Goal: Contribute content

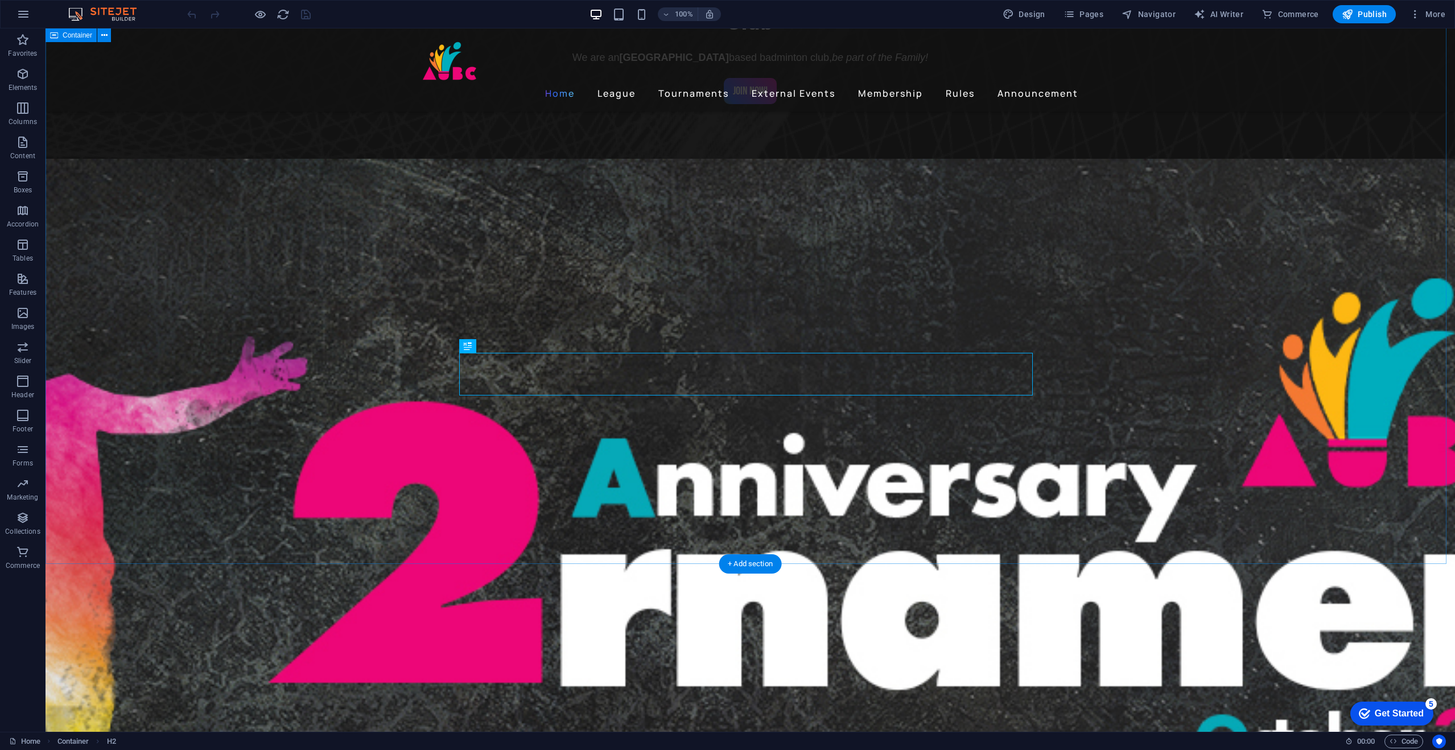
scroll to position [1020, 0]
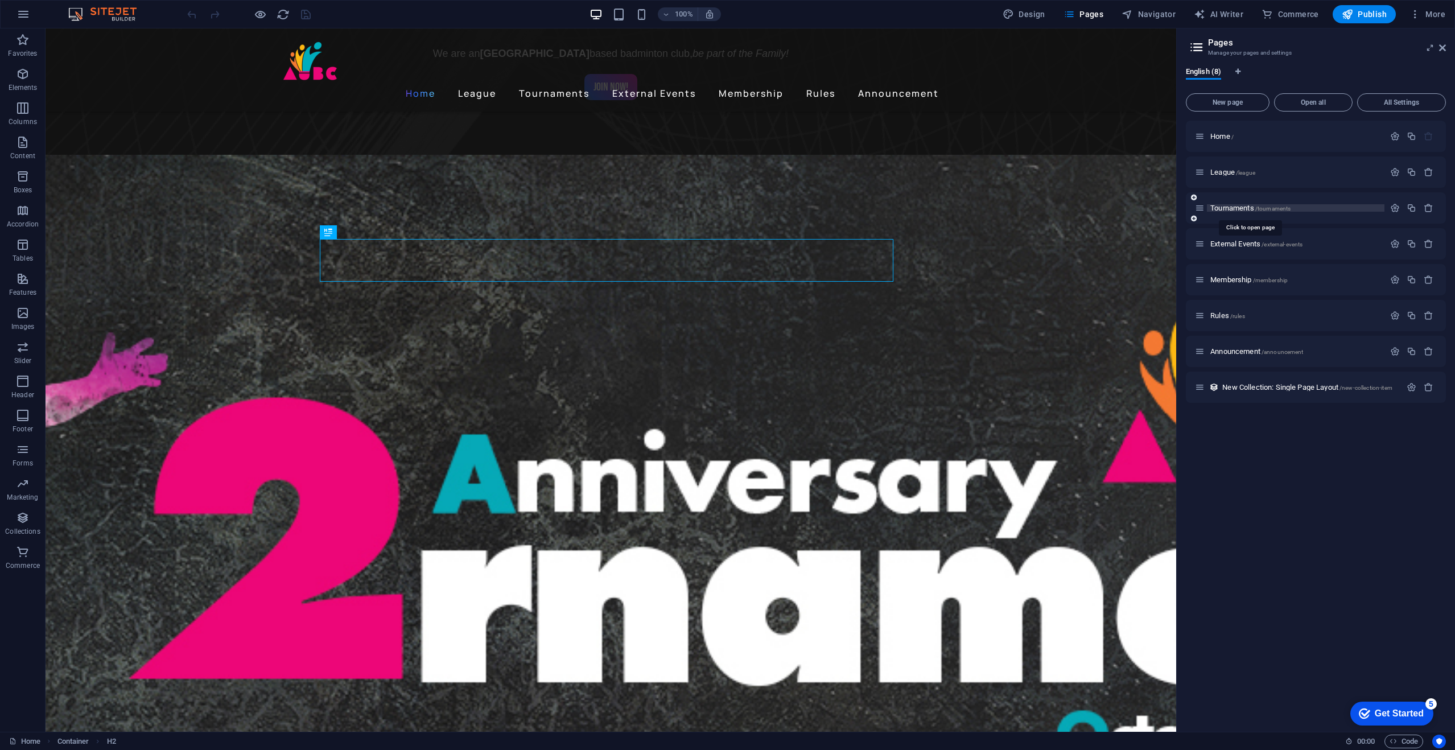
click at [1243, 207] on span "Tournaments /tournaments" at bounding box center [1250, 208] width 80 height 9
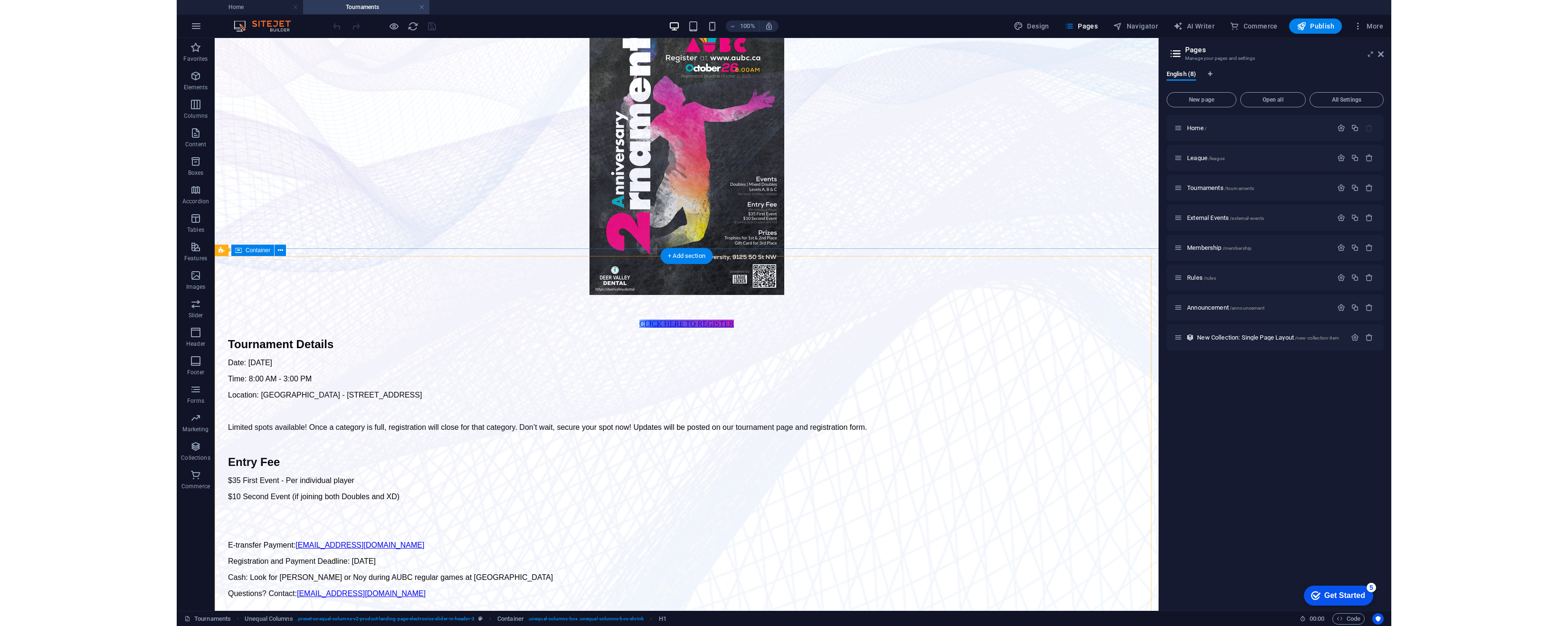
scroll to position [237, 0]
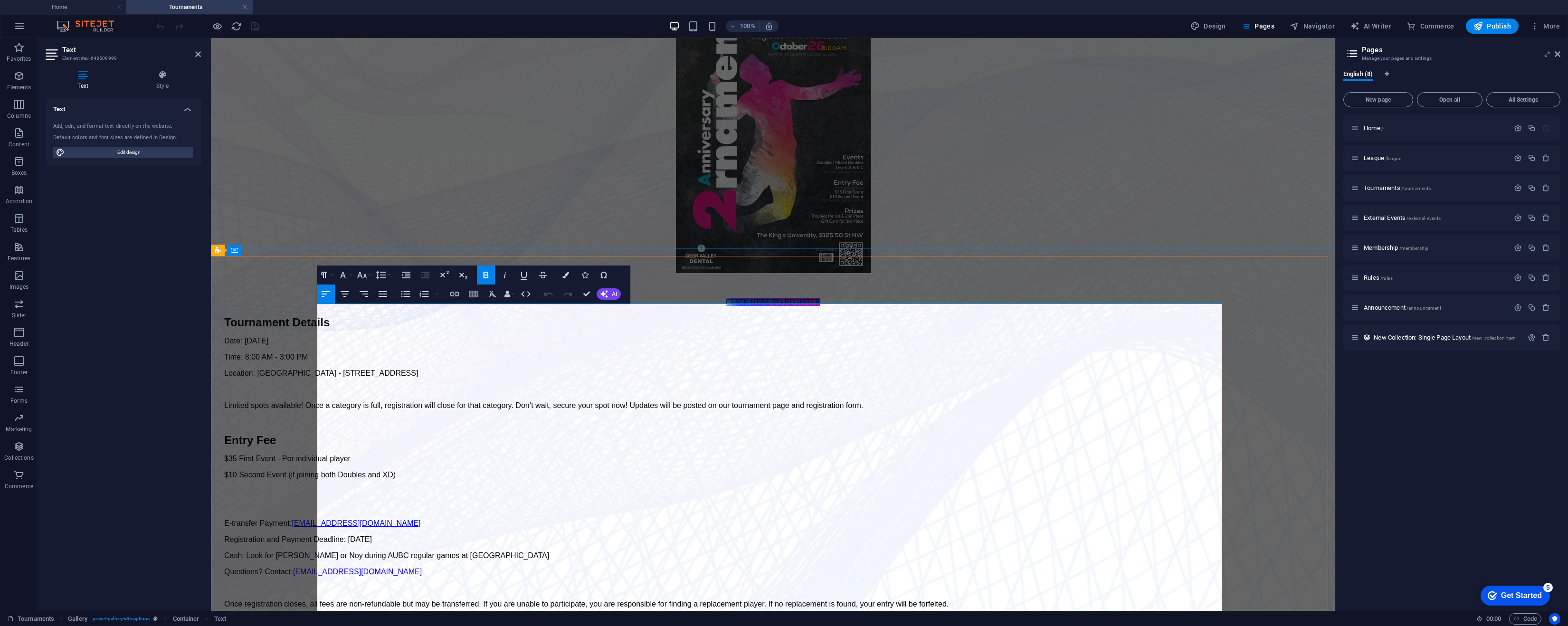
click at [750, 417] on p at bounding box center [773, 422] width 1098 height 8
click at [1130, 401] on p "Limited spots available! Once a category is full, registration will close for t…" at bounding box center [773, 406] width 1098 height 8
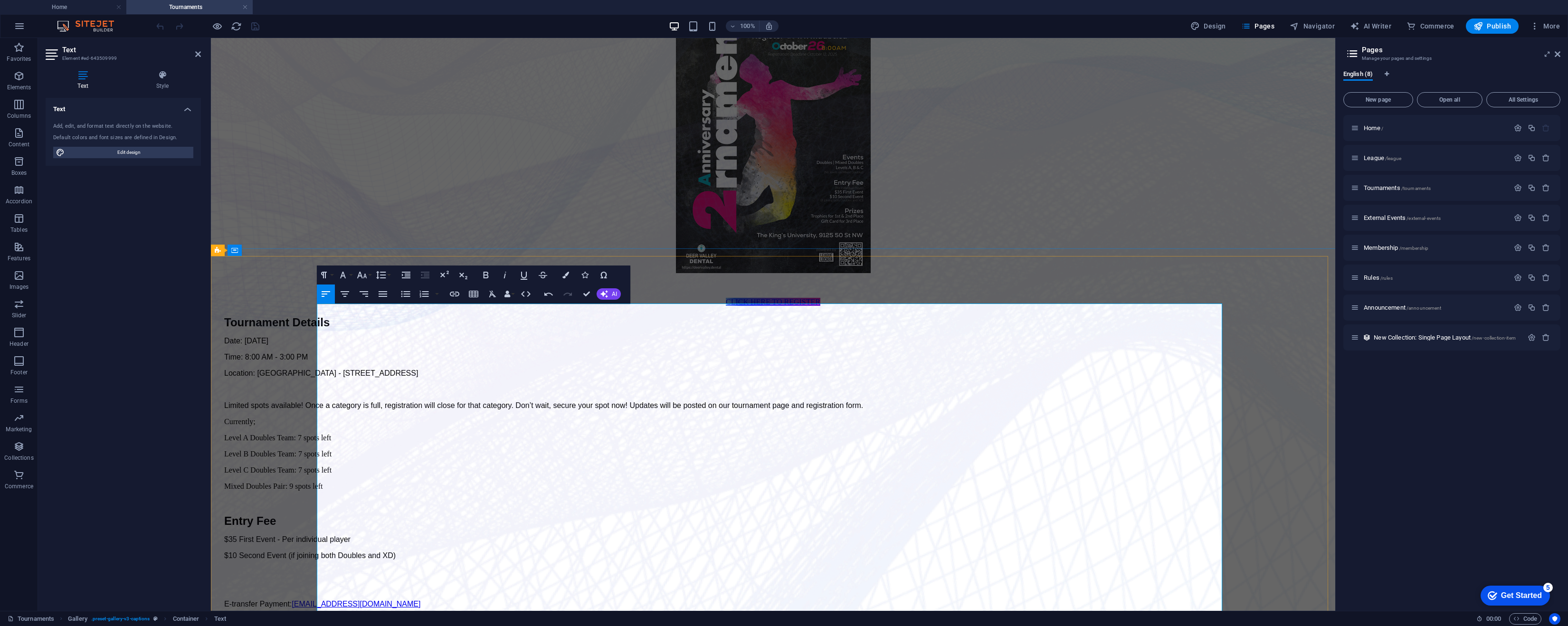
scroll to position [1036, 3]
drag, startPoint x: 425, startPoint y: 457, endPoint x: 310, endPoint y: 398, distance: 129.3
click at [492, 295] on icon "button" at bounding box center [492, 294] width 8 height 7
click at [492, 291] on icon "button" at bounding box center [492, 294] width 8 height 7
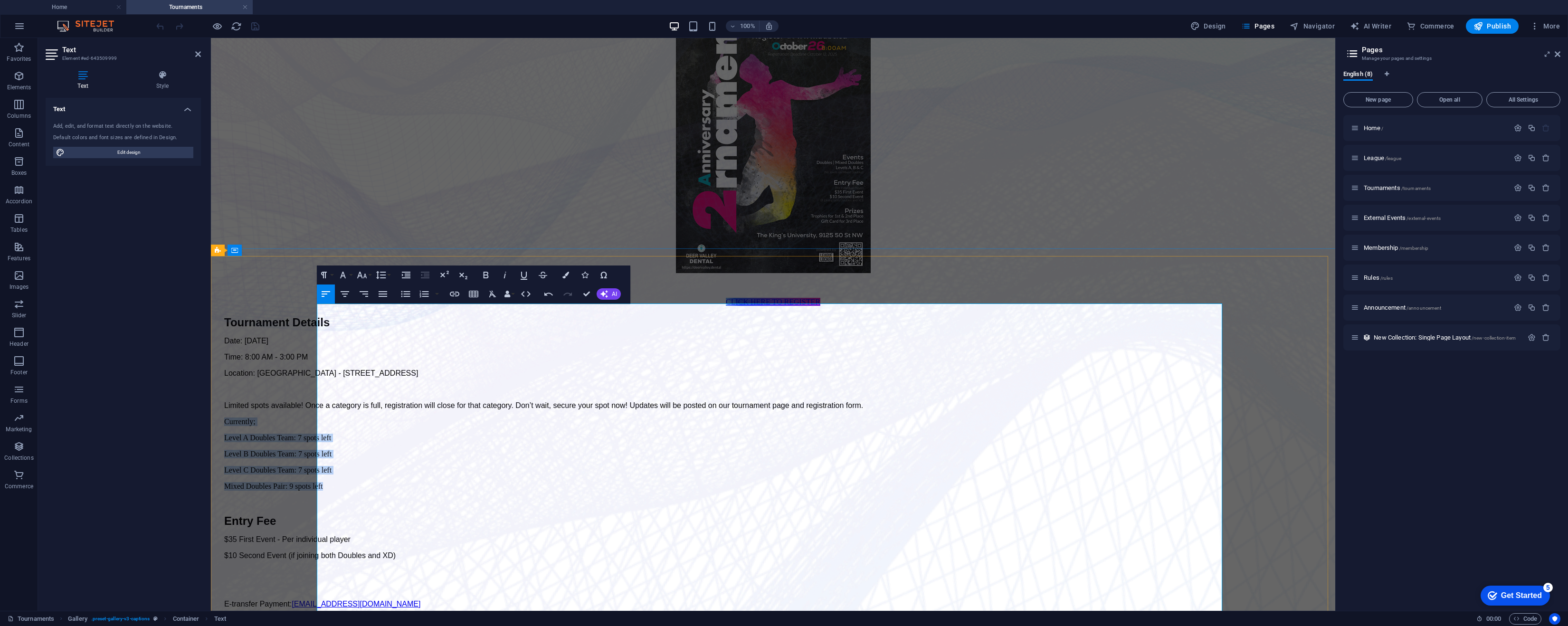
click at [409, 466] on p "Level C Doubles Team: 7 spots left" at bounding box center [773, 470] width 1098 height 8
drag, startPoint x: 437, startPoint y: 469, endPoint x: 314, endPoint y: 379, distance: 152.4
click at [493, 291] on icon "button" at bounding box center [493, 294] width 12 height 12
click at [365, 277] on icon "button" at bounding box center [362, 275] width 10 height 7
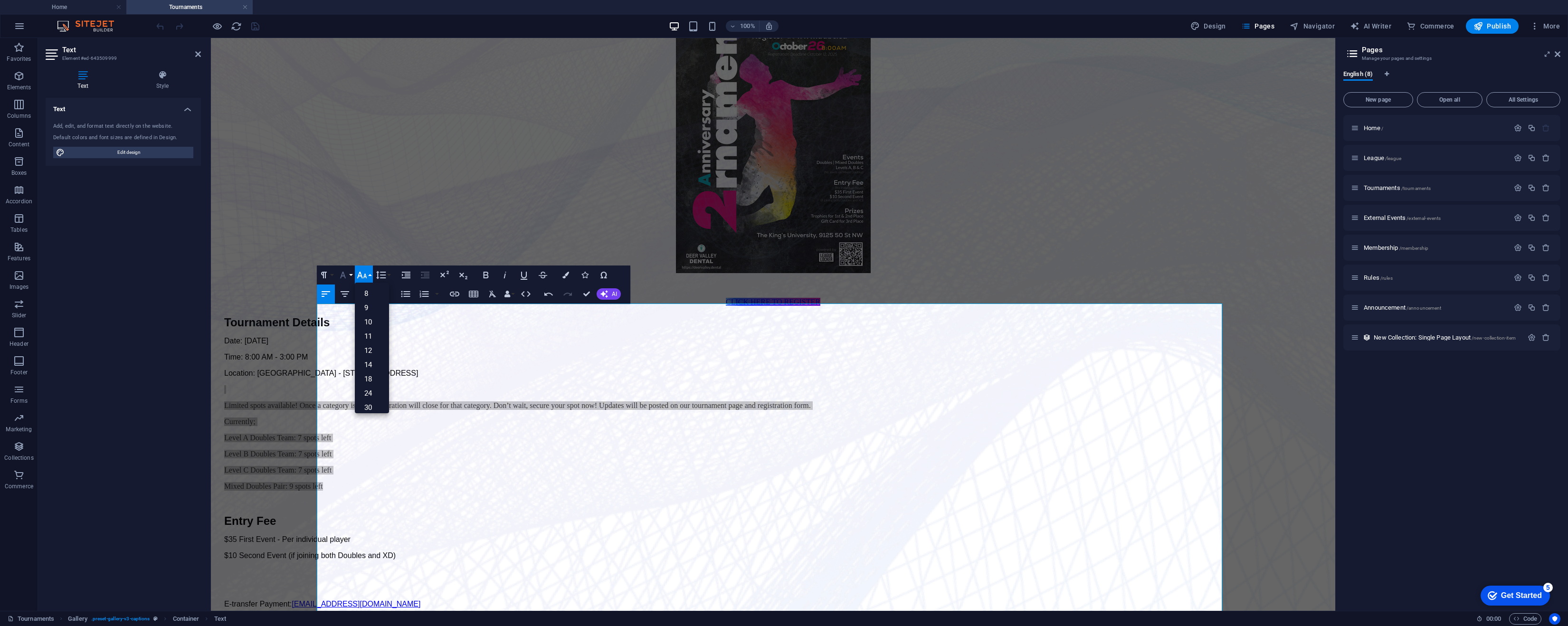
drag, startPoint x: 349, startPoint y: 272, endPoint x: 347, endPoint y: 280, distance: 8.2
click at [348, 273] on button "Font Family" at bounding box center [345, 275] width 18 height 19
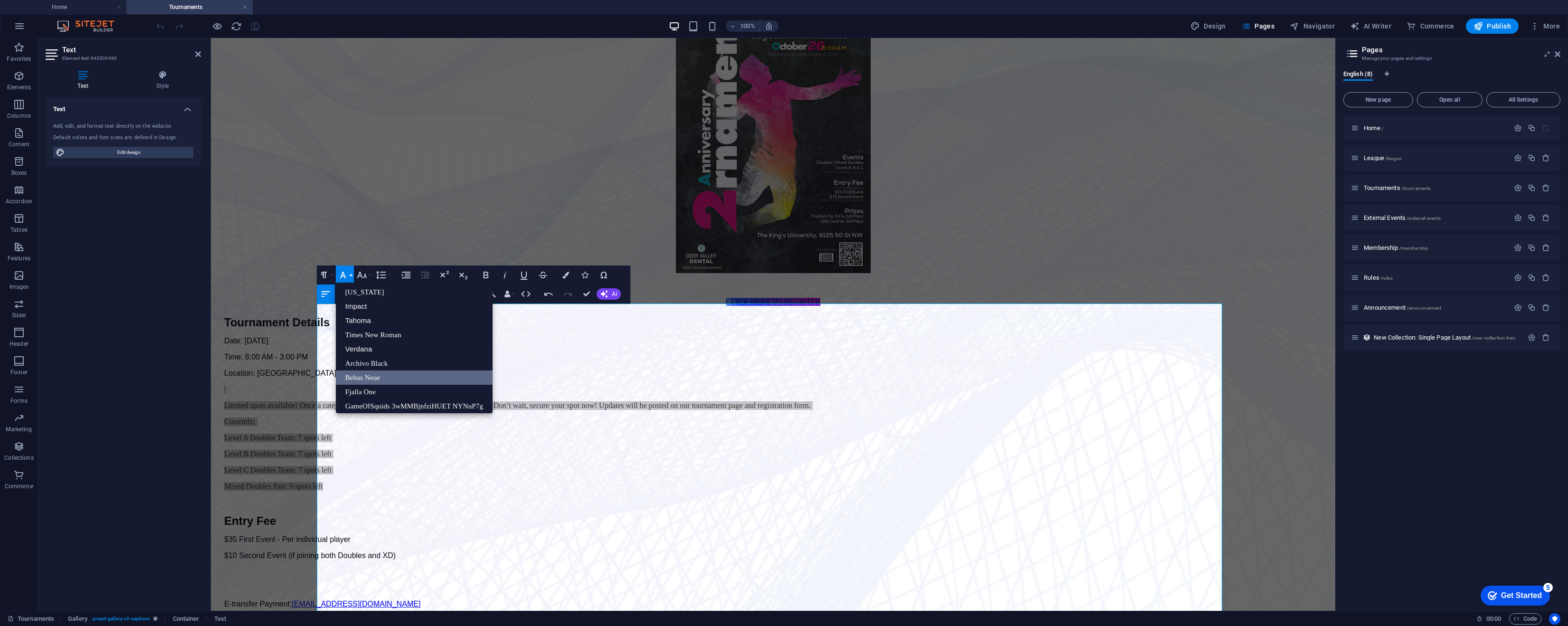
scroll to position [0, 0]
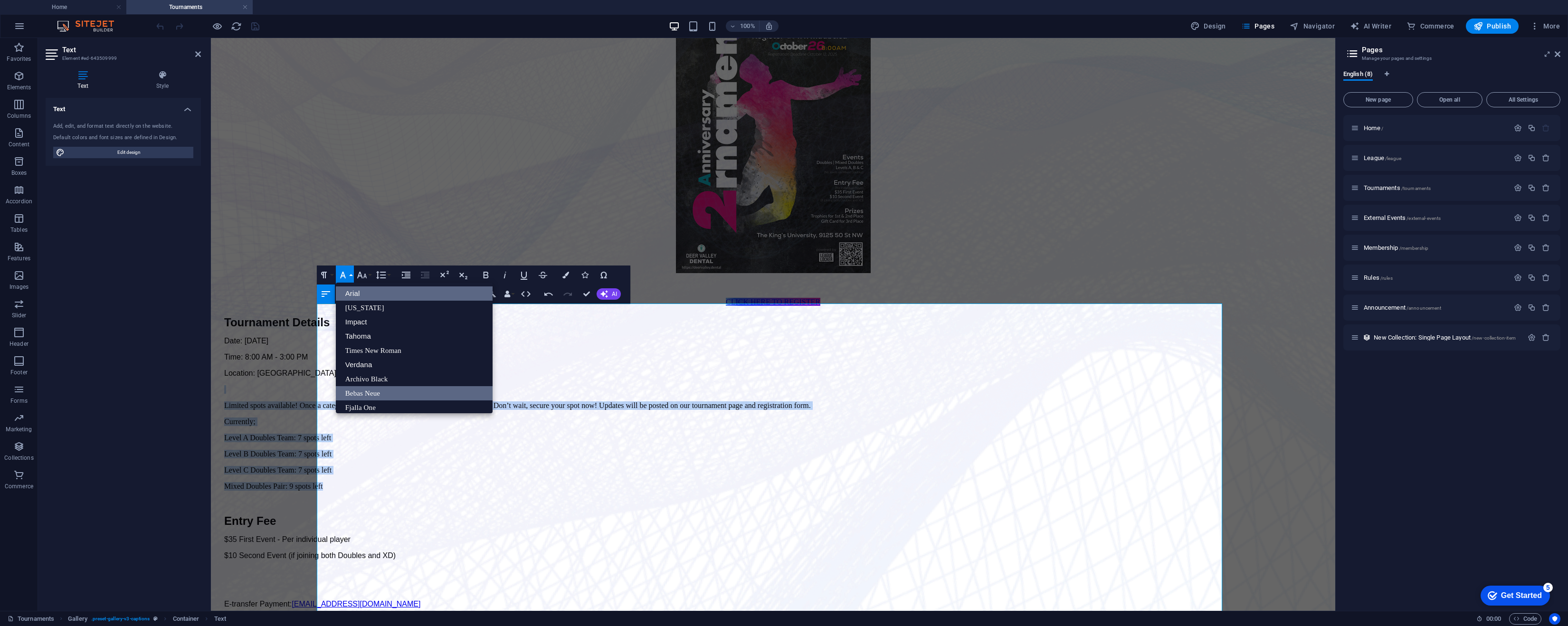
click at [405, 294] on link "Arial" at bounding box center [414, 293] width 157 height 14
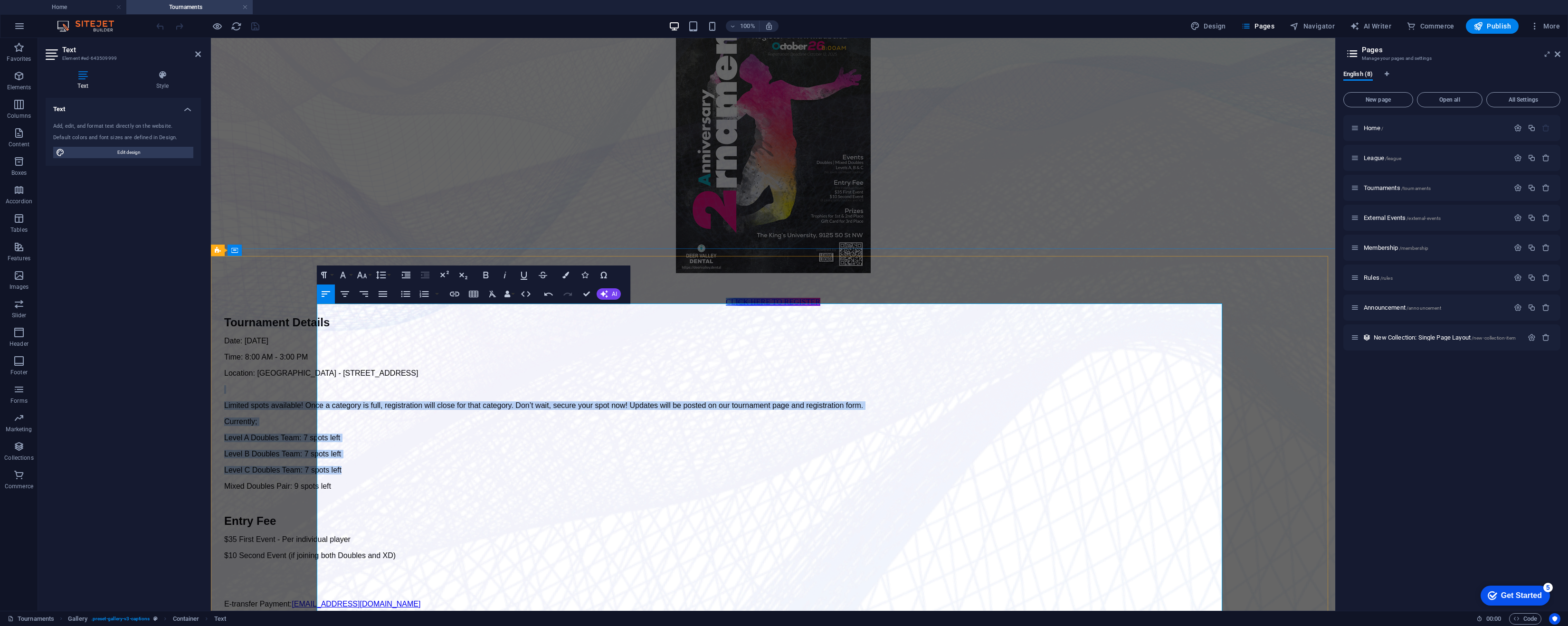
click at [536, 450] on p "Level B Doubles Team: 7 spots left" at bounding box center [773, 454] width 1098 height 8
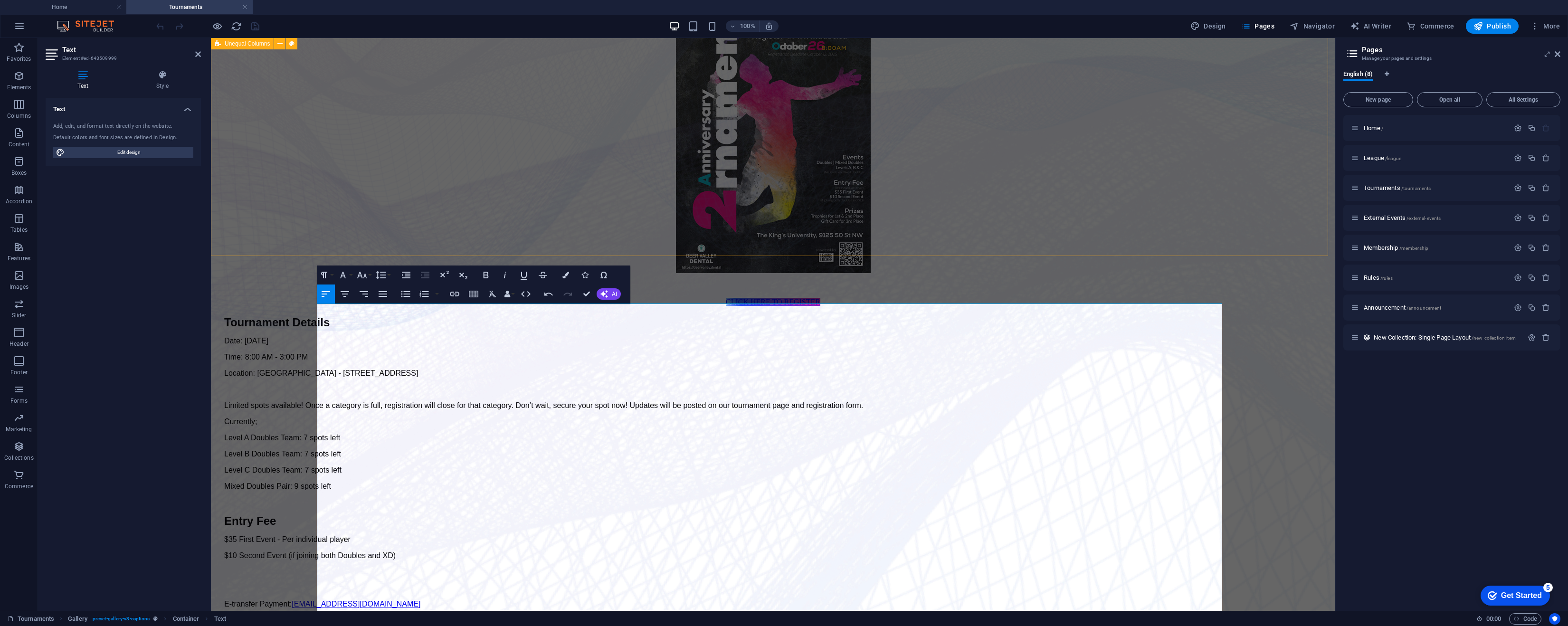
click at [381, 146] on div "2nd Anniversary Tournament CLICK HERE TO REGISTER" at bounding box center [773, 113] width 1117 height 386
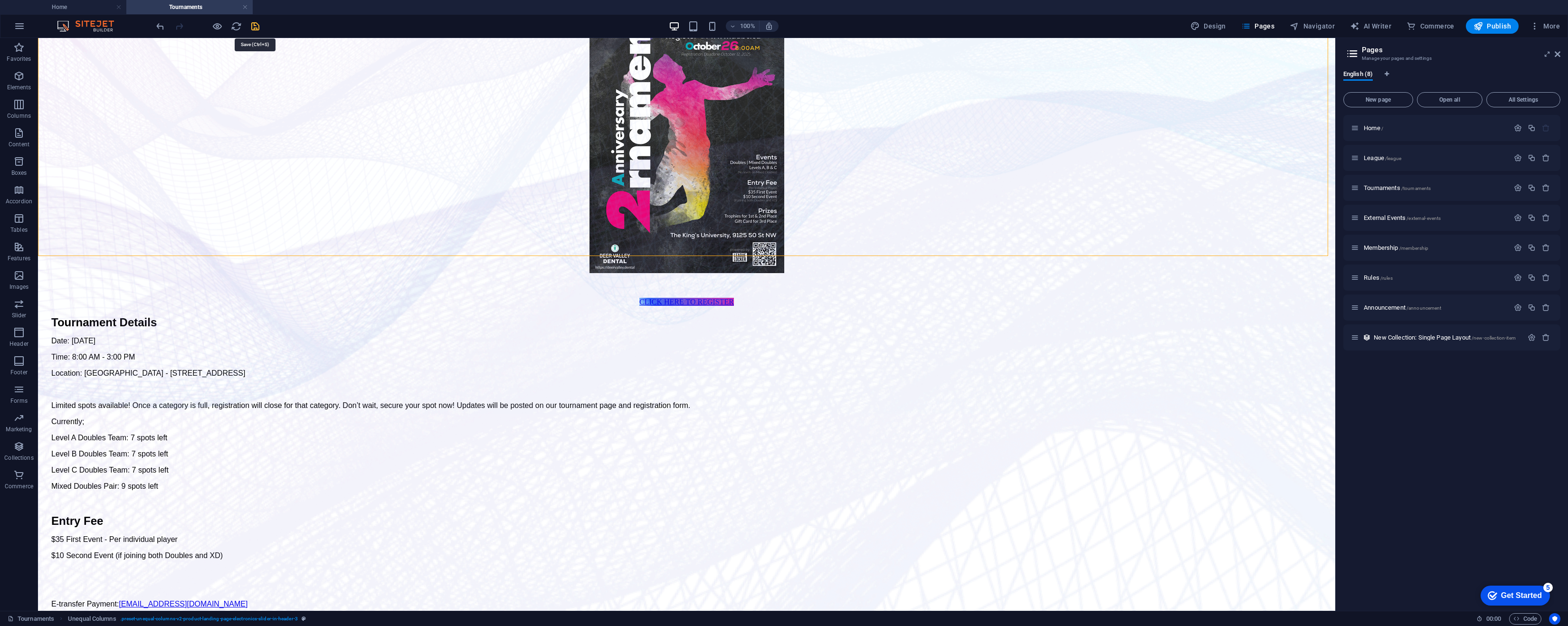
click at [254, 28] on icon "save" at bounding box center [255, 26] width 11 height 11
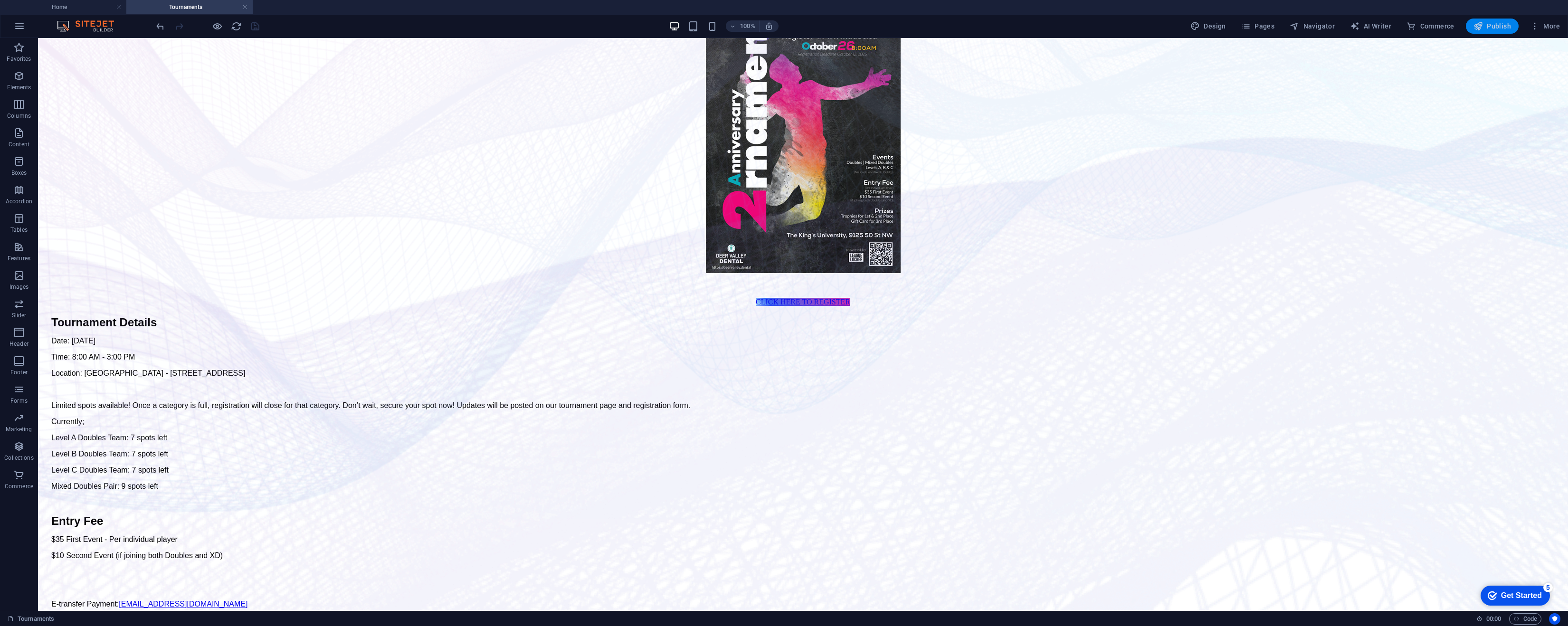
click at [1214, 21] on button "Publish" at bounding box center [1492, 26] width 53 height 15
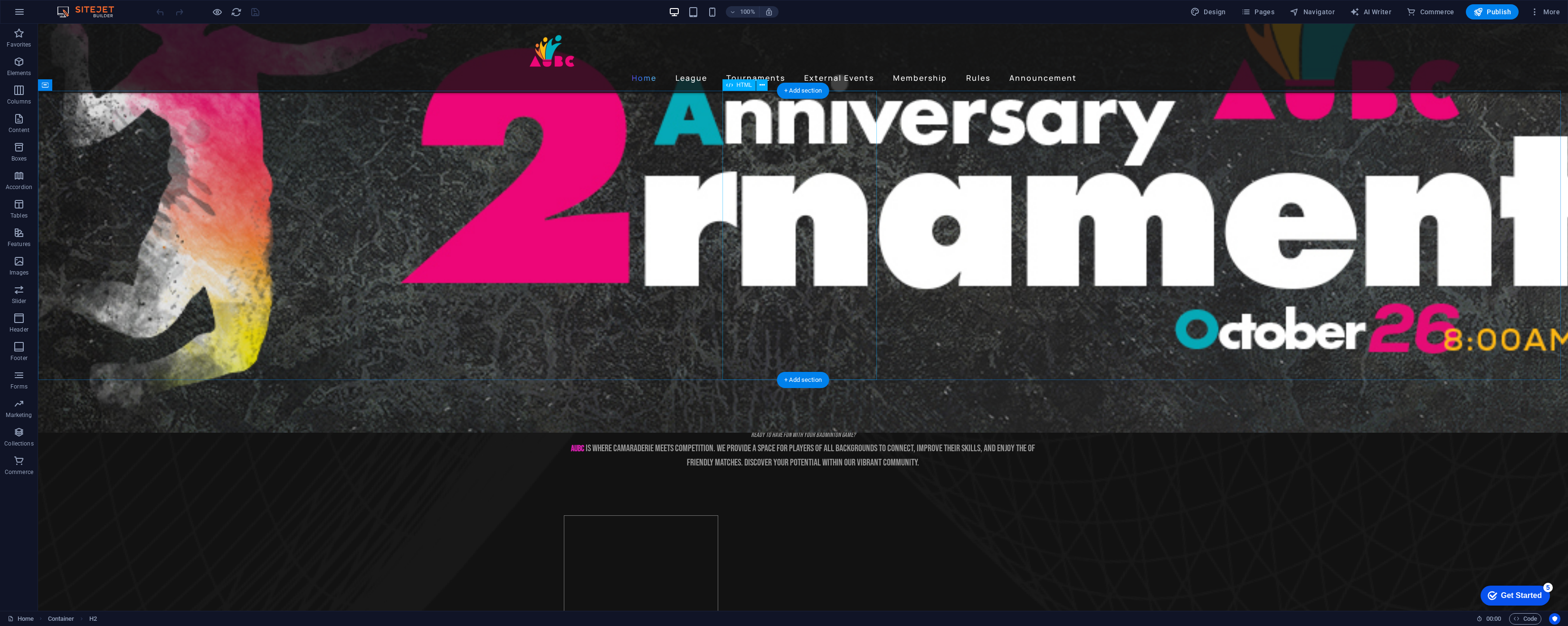
scroll to position [1136, 0]
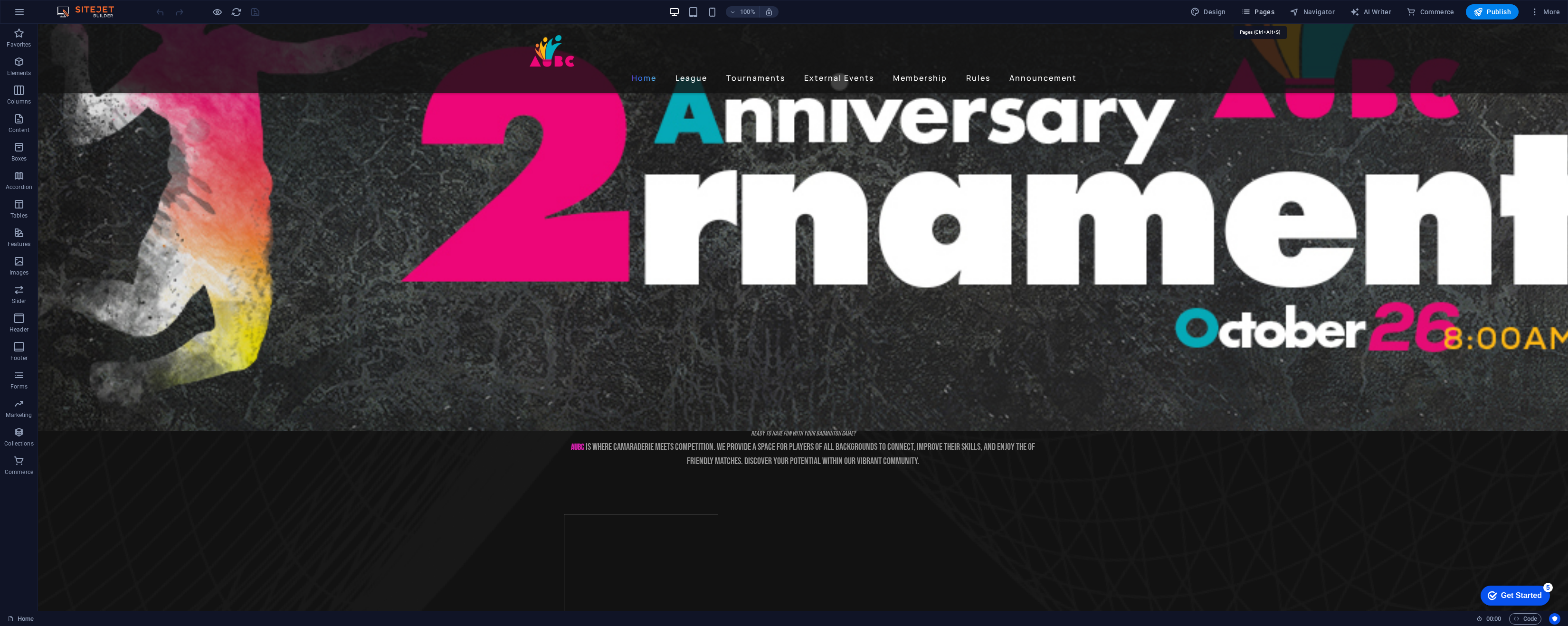
drag, startPoint x: 1266, startPoint y: 15, endPoint x: 1228, endPoint y: 14, distance: 38.0
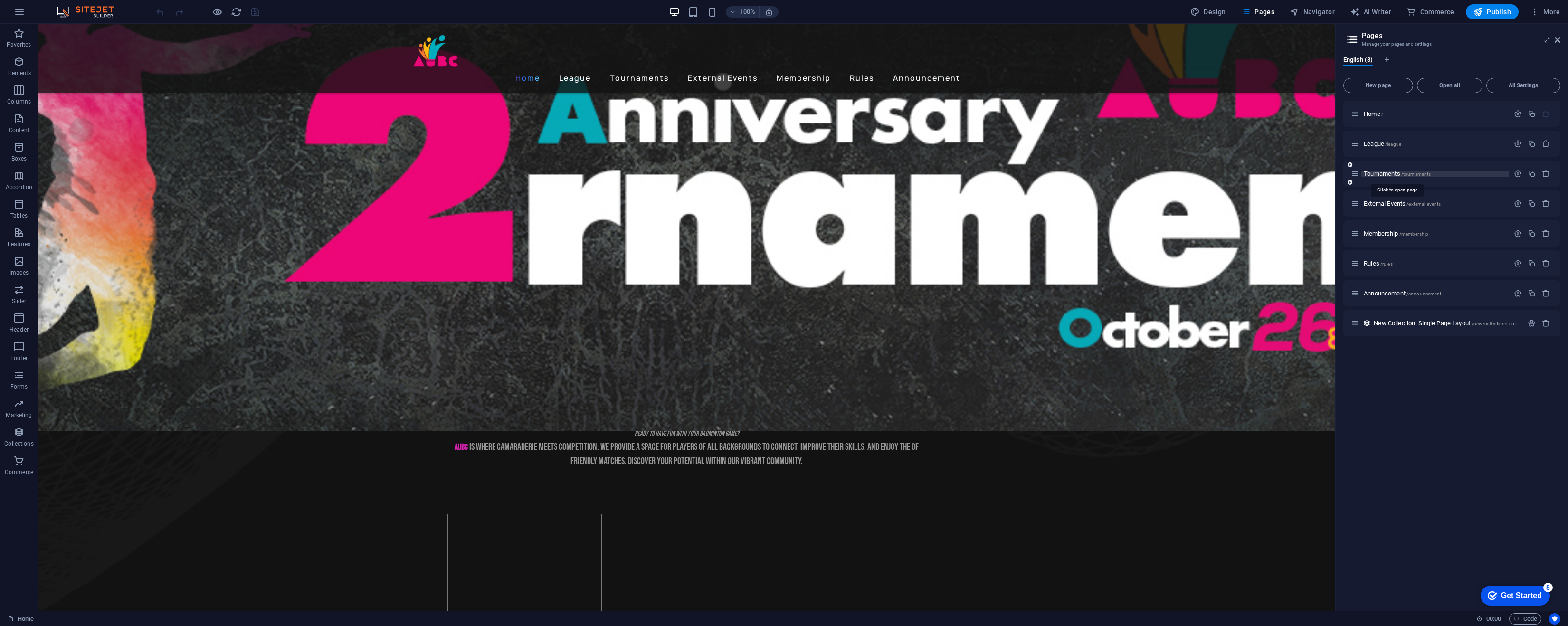
click at [1389, 174] on span "Tournaments /tournaments" at bounding box center [1398, 174] width 67 height 8
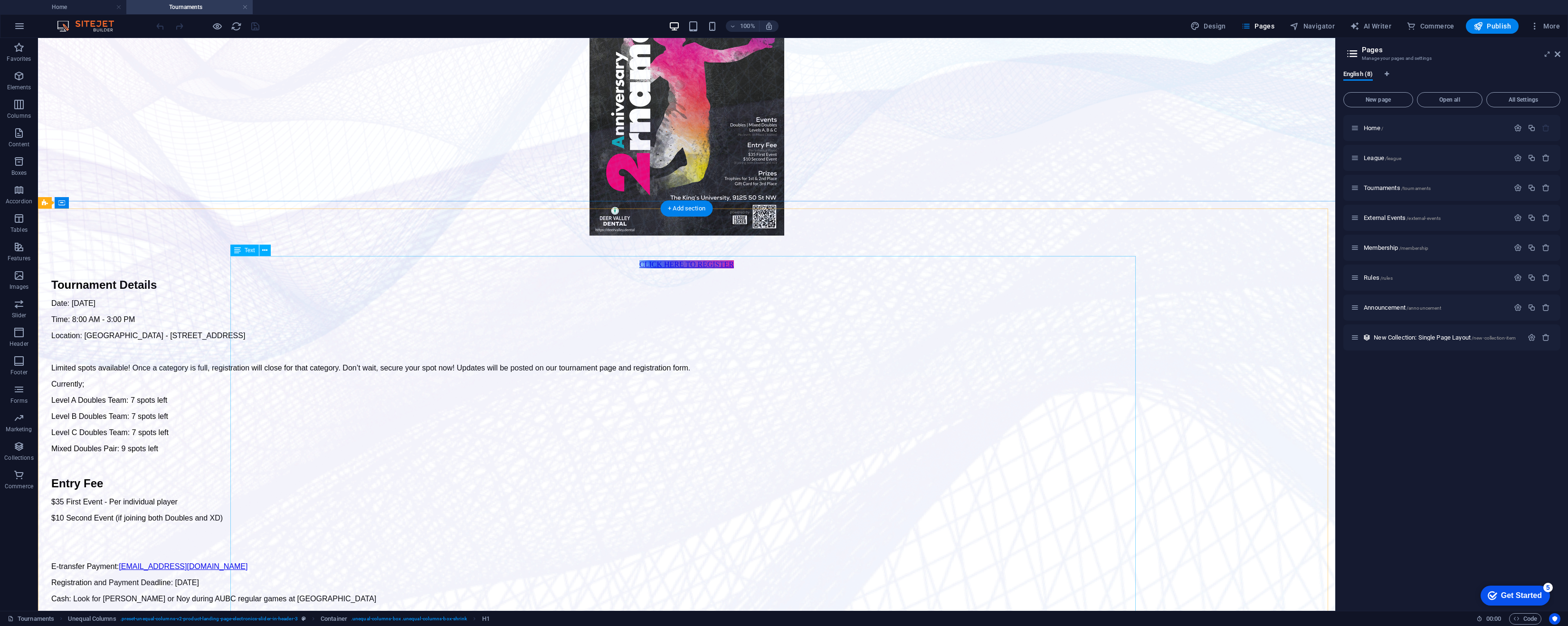
scroll to position [285, 0]
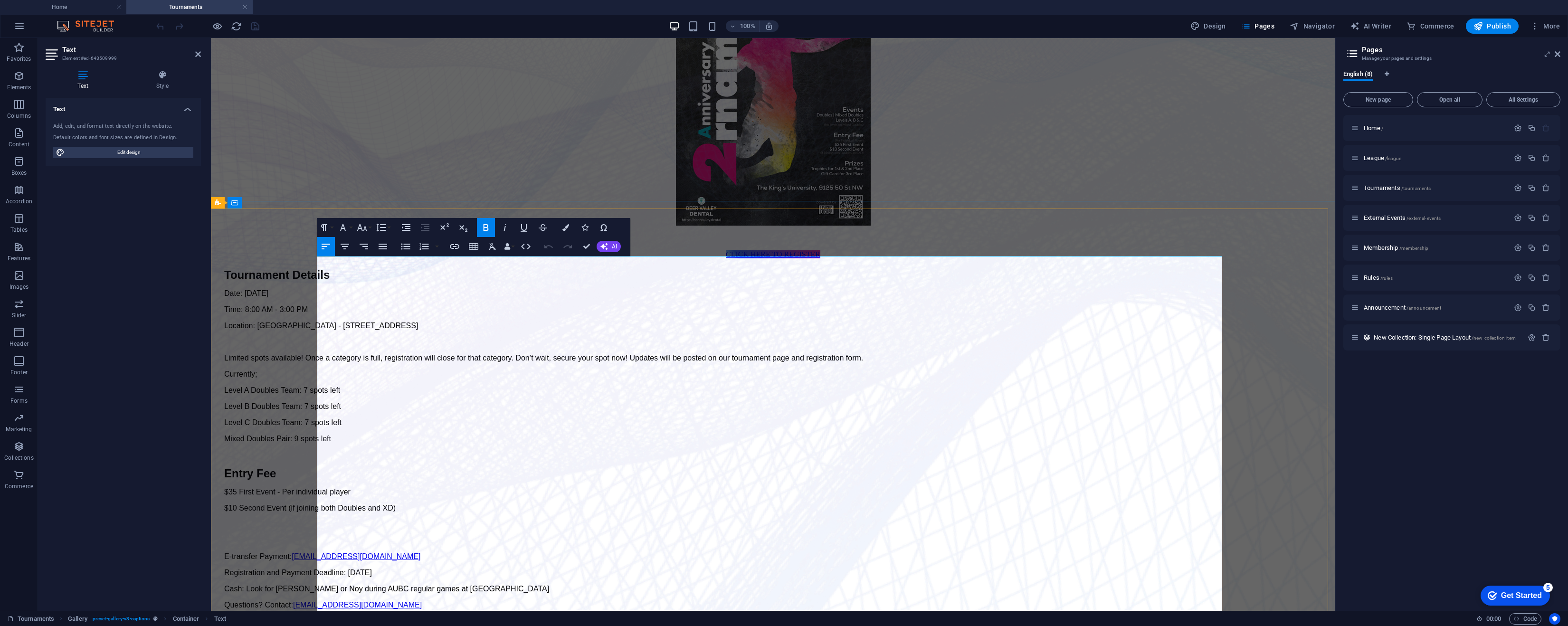
click at [331, 435] on span "Mixed Doubles Pair: 9 spots left" at bounding box center [278, 439] width 107 height 8
click at [529, 435] on p "Mixed Doubles Team: 9 spots left" at bounding box center [773, 439] width 1098 height 8
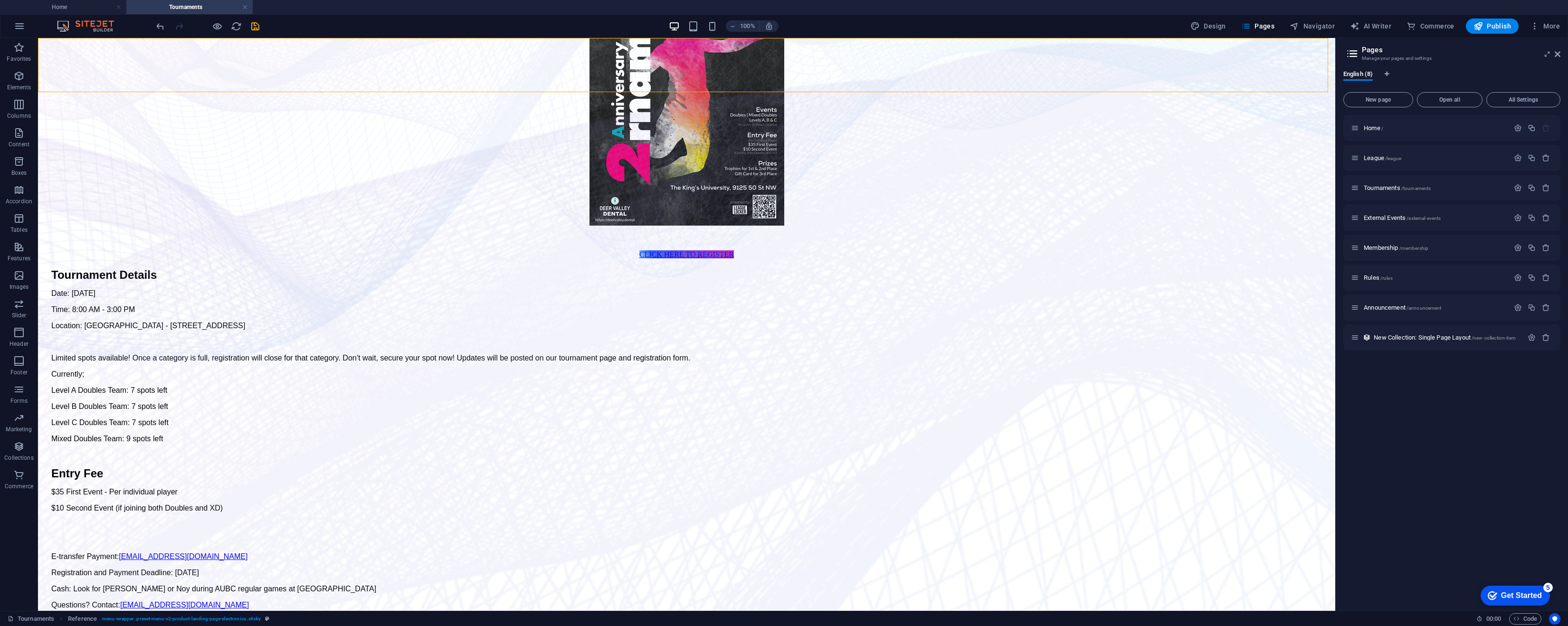
drag, startPoint x: 255, startPoint y: 25, endPoint x: 260, endPoint y: 27, distance: 5.4
click at [254, 23] on icon "save" at bounding box center [255, 26] width 11 height 11
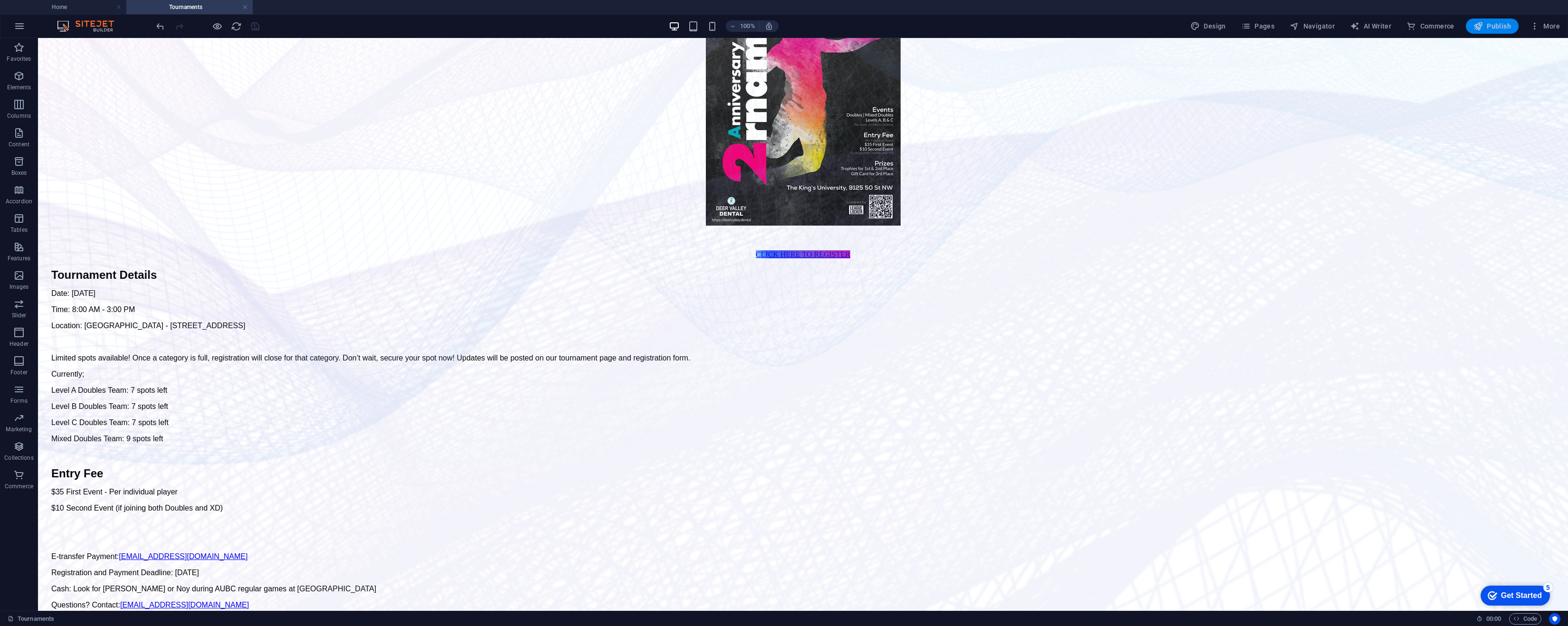
click at [1493, 25] on span "Publish" at bounding box center [1492, 26] width 38 height 9
